Goal: Complete application form

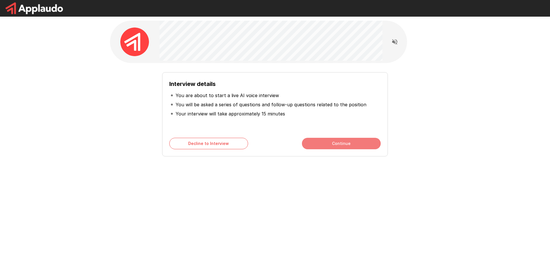
click at [347, 144] on button "Continue" at bounding box center [341, 143] width 79 height 11
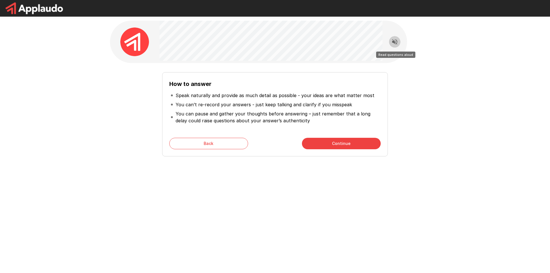
click at [391, 41] on icon "Read questions aloud" at bounding box center [394, 41] width 7 height 7
click at [216, 143] on button "Back" at bounding box center [208, 143] width 79 height 11
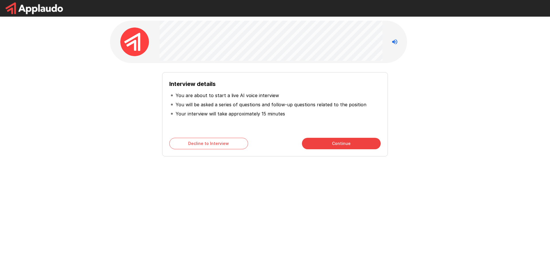
click at [200, 143] on button "Decline to Interview" at bounding box center [208, 143] width 79 height 11
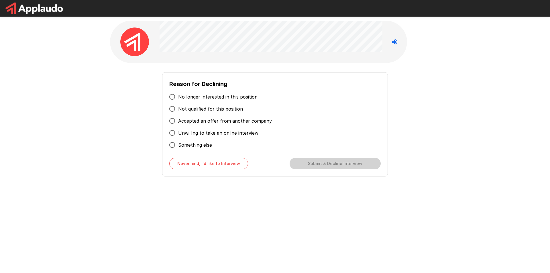
click at [209, 165] on button "Nevermind, I'd like to Interview" at bounding box center [208, 163] width 79 height 11
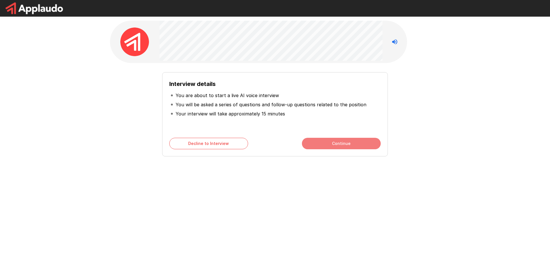
click at [360, 141] on button "Continue" at bounding box center [341, 143] width 79 height 11
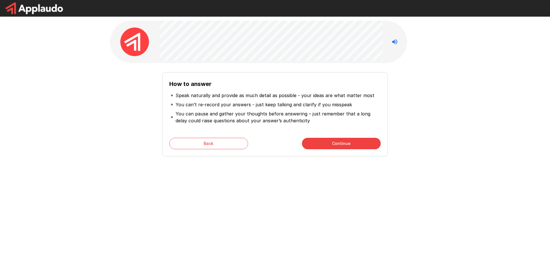
click at [353, 147] on button "Continue" at bounding box center [341, 143] width 79 height 11
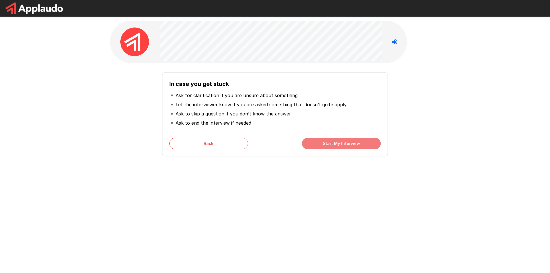
click at [319, 144] on button "Start My Interview" at bounding box center [341, 143] width 79 height 11
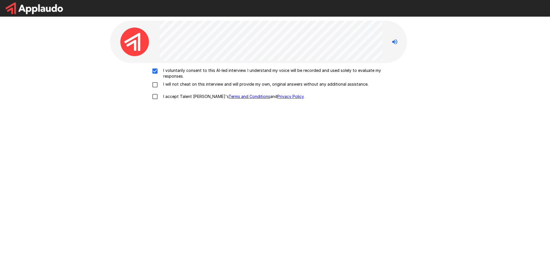
click at [156, 80] on div "I voluntarily consent to this AI-led interview. I understand my voice will be r…" at bounding box center [274, 85] width 325 height 35
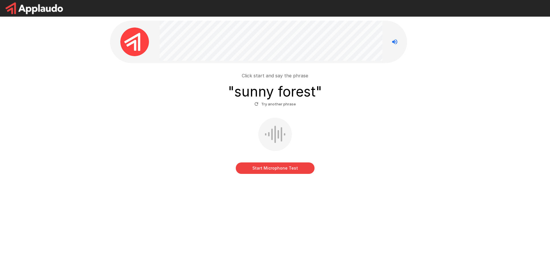
click at [293, 171] on button "Start Microphone Test" at bounding box center [275, 167] width 79 height 11
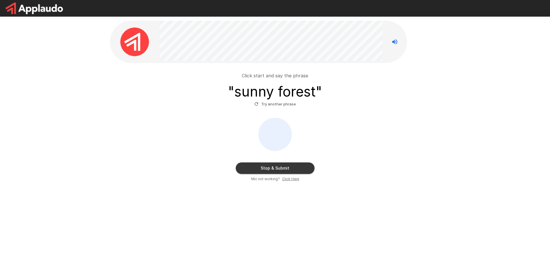
click at [293, 169] on button "Stop & Submit" at bounding box center [275, 167] width 79 height 11
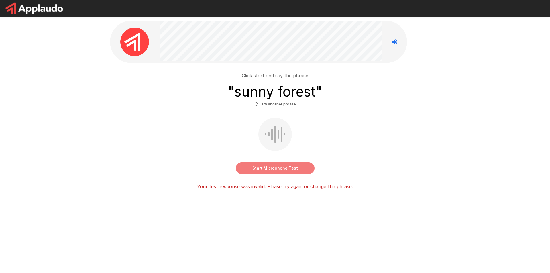
click at [296, 166] on button "Start Microphone Test" at bounding box center [275, 167] width 79 height 11
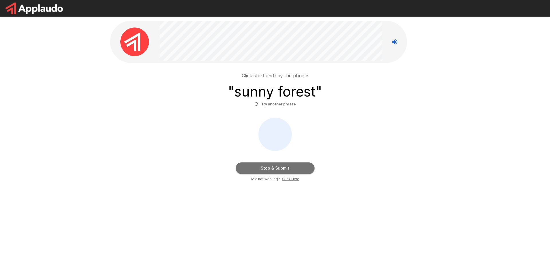
click at [302, 164] on button "Stop & Submit" at bounding box center [275, 167] width 79 height 11
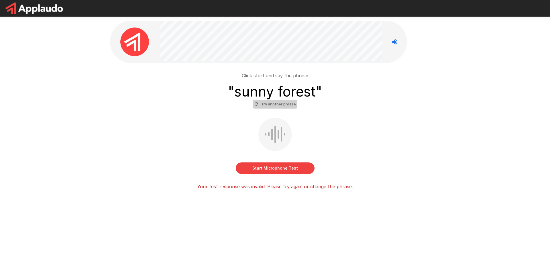
click at [280, 102] on button "Try another phrase" at bounding box center [275, 104] width 44 height 9
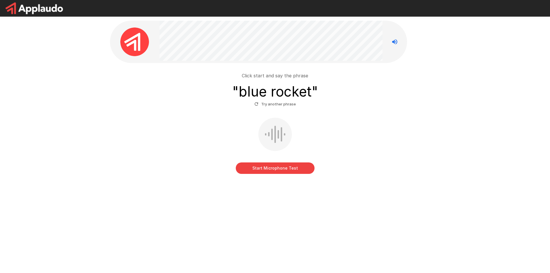
click at [283, 168] on button "Start Microphone Test" at bounding box center [275, 167] width 79 height 11
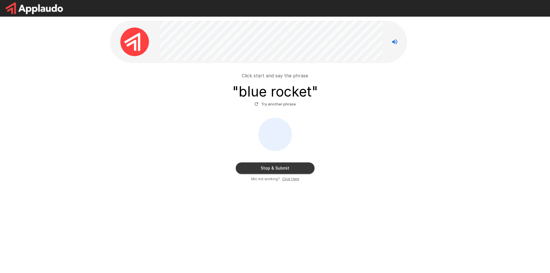
click at [283, 167] on button "Stop & Submit" at bounding box center [275, 167] width 79 height 11
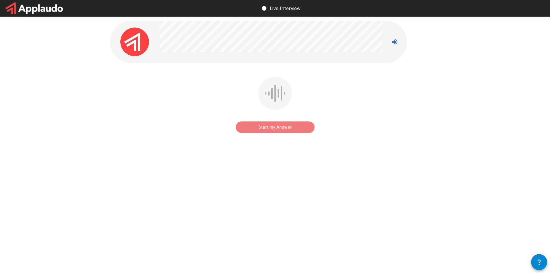
click at [287, 127] on button "Start my Answer" at bounding box center [275, 126] width 79 height 11
click at [287, 127] on button "Stop & Submit" at bounding box center [275, 126] width 79 height 11
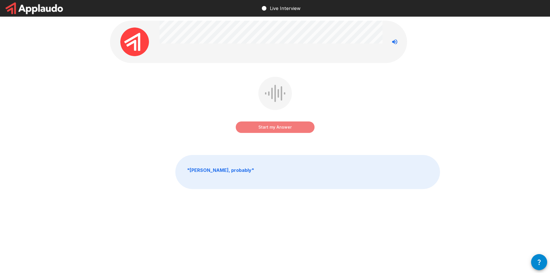
click at [291, 125] on button "Start my Answer" at bounding box center [275, 126] width 79 height 11
click at [291, 125] on button "Stop & Submit" at bounding box center [275, 126] width 79 height 11
click at [294, 127] on button "Start my Answer" at bounding box center [275, 126] width 79 height 11
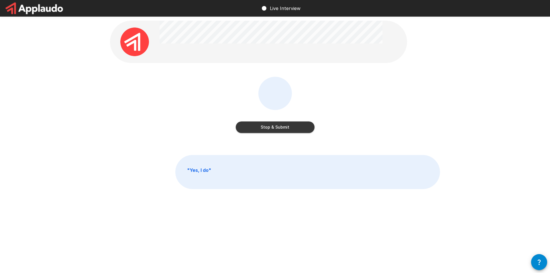
click at [301, 128] on button "Stop & Submit" at bounding box center [275, 126] width 79 height 11
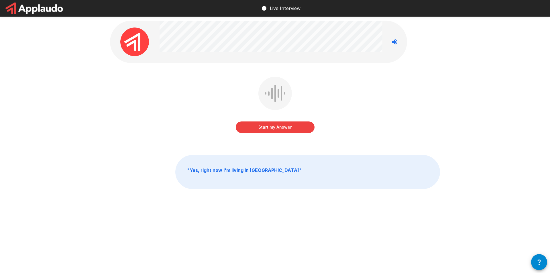
click at [297, 126] on button "Start my Answer" at bounding box center [275, 126] width 79 height 11
click at [303, 125] on button "Stop & Submit" at bounding box center [275, 126] width 79 height 11
click at [261, 128] on button "Start my Answer" at bounding box center [275, 126] width 79 height 11
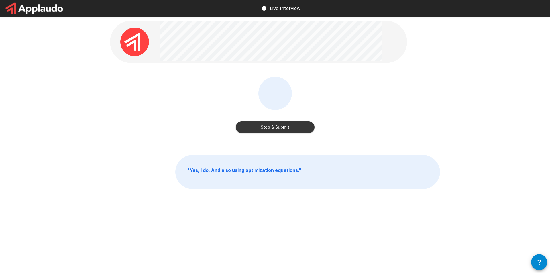
click at [278, 123] on button "Stop & Submit" at bounding box center [275, 126] width 79 height 11
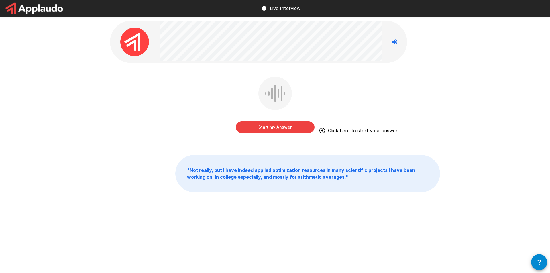
click at [282, 126] on button "Start my Answer" at bounding box center [275, 126] width 79 height 11
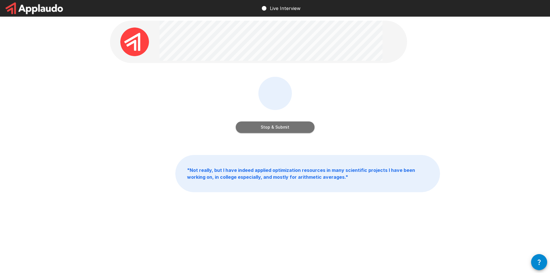
click at [296, 128] on button "Stop & Submit" at bounding box center [275, 126] width 79 height 11
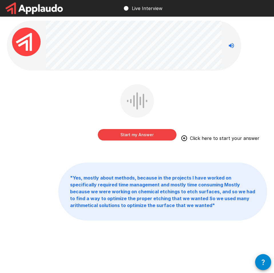
click at [159, 135] on button "Start my Answer" at bounding box center [137, 134] width 79 height 11
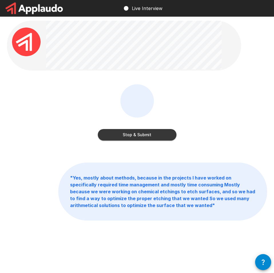
click at [165, 132] on button "Stop & Submit" at bounding box center [137, 134] width 79 height 11
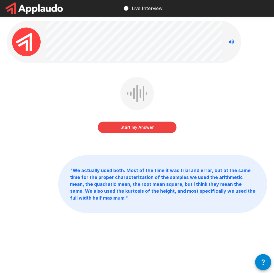
click at [165, 125] on button "Start my Answer" at bounding box center [137, 126] width 79 height 11
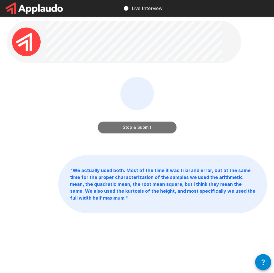
click at [111, 129] on button "Stop & Submit" at bounding box center [137, 126] width 79 height 11
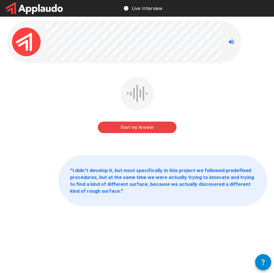
click at [147, 125] on button "Start my Answer" at bounding box center [137, 126] width 79 height 11
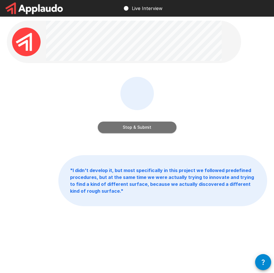
click at [155, 129] on button "Stop & Submit" at bounding box center [137, 126] width 79 height 11
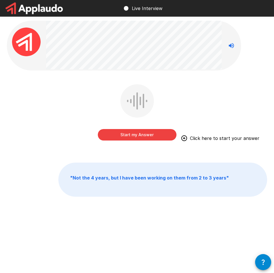
click at [149, 132] on button "Start my Answer" at bounding box center [137, 134] width 79 height 11
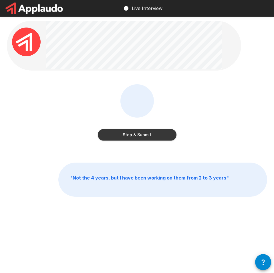
click at [159, 135] on button "Stop & Submit" at bounding box center [137, 134] width 79 height 11
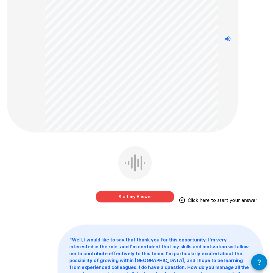
scroll to position [86, 0]
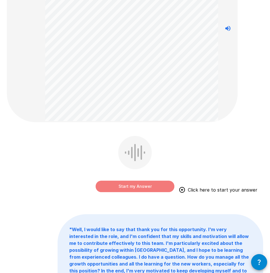
click at [146, 183] on button "Start my Answer" at bounding box center [135, 185] width 79 height 11
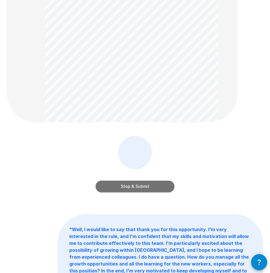
click at [150, 186] on button "Stop & Submit" at bounding box center [135, 185] width 79 height 11
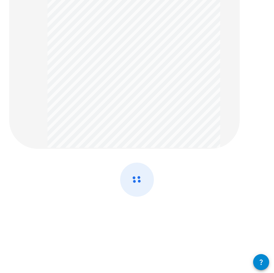
scroll to position [0, 0]
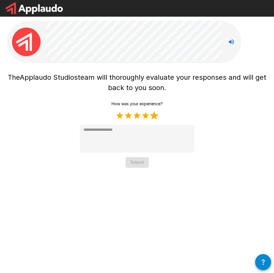
click at [158, 116] on label "5 Stars" at bounding box center [154, 115] width 9 height 9
type textarea "*"
click at [141, 164] on button "Submit" at bounding box center [137, 162] width 23 height 11
